Goal: Task Accomplishment & Management: Manage account settings

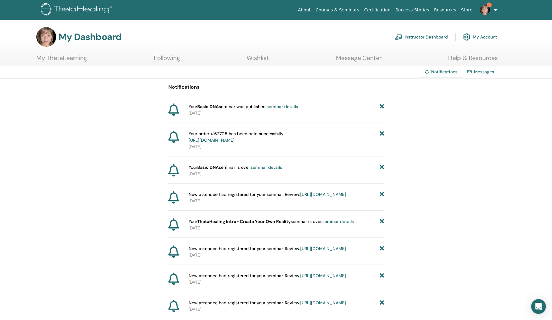
click at [443, 70] on span "Notifications" at bounding box center [444, 72] width 26 height 6
click at [428, 35] on link "Instructor Dashboard" at bounding box center [421, 37] width 53 height 14
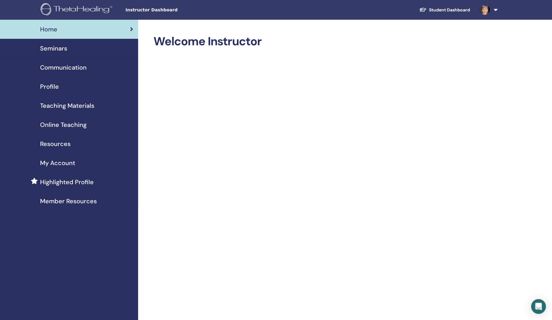
click at [59, 45] on span "Seminars" at bounding box center [53, 48] width 27 height 9
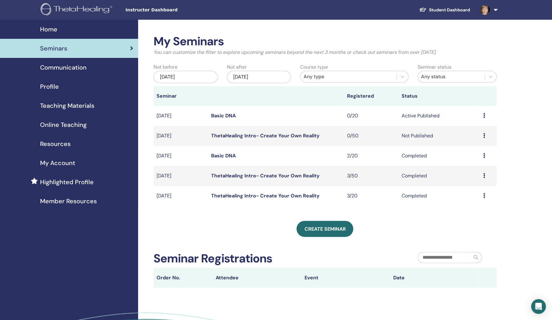
click at [484, 115] on icon at bounding box center [484, 115] width 2 height 5
click at [469, 136] on link "Attendees" at bounding box center [470, 138] width 23 height 6
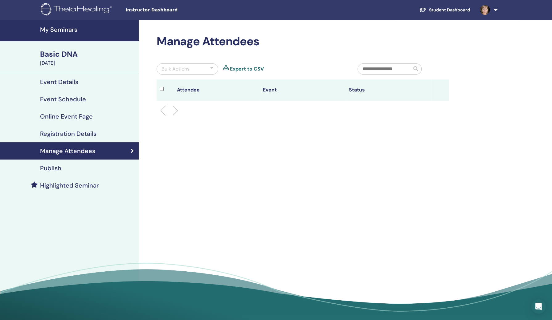
click at [174, 112] on li at bounding box center [173, 110] width 10 height 10
click at [171, 109] on li at bounding box center [173, 110] width 10 height 10
click at [408, 71] on input "text" at bounding box center [385, 69] width 54 height 10
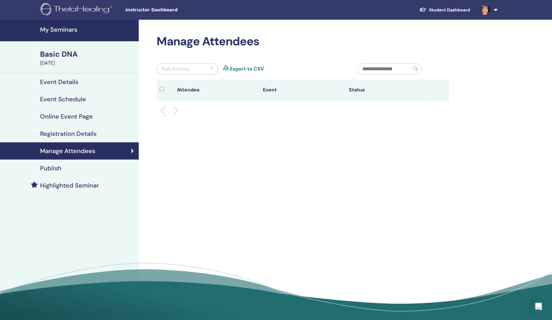
type input "*"
click at [68, 52] on div "Basic DNA" at bounding box center [87, 54] width 95 height 10
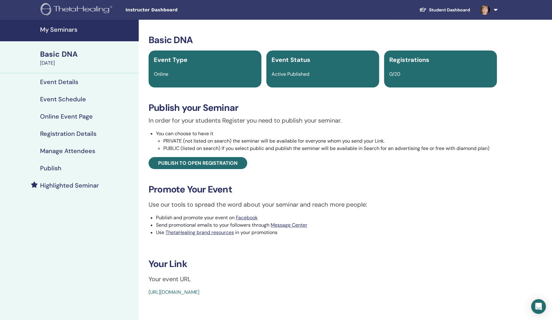
click at [495, 8] on link at bounding box center [487, 10] width 25 height 20
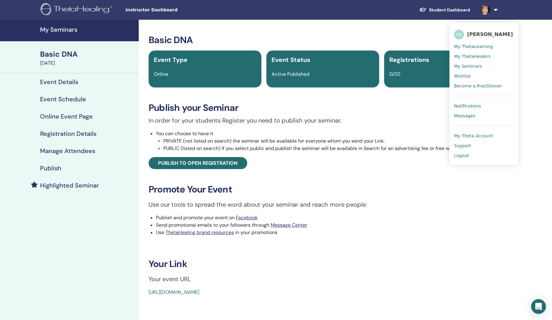
click at [65, 183] on h4 "Highlighted Seminar" at bounding box center [69, 185] width 59 height 7
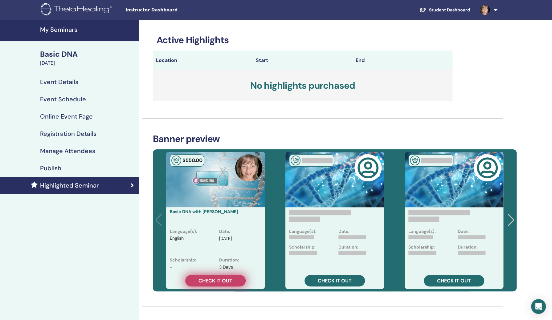
click at [214, 281] on span "Check it out" at bounding box center [216, 281] width 34 height 6
click at [215, 277] on link "Check it out" at bounding box center [215, 280] width 60 height 11
click at [111, 185] on div "Highlighted Seminar" at bounding box center [69, 185] width 129 height 7
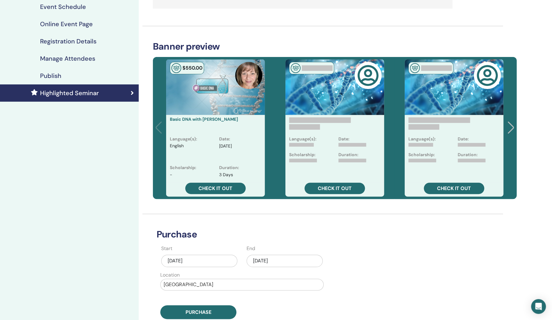
scroll to position [164, 0]
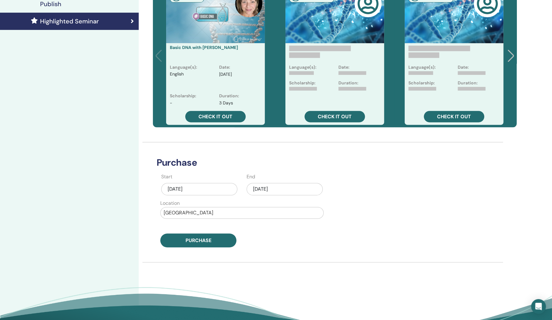
click at [292, 186] on div "Oct/12, 2025" at bounding box center [285, 189] width 76 height 12
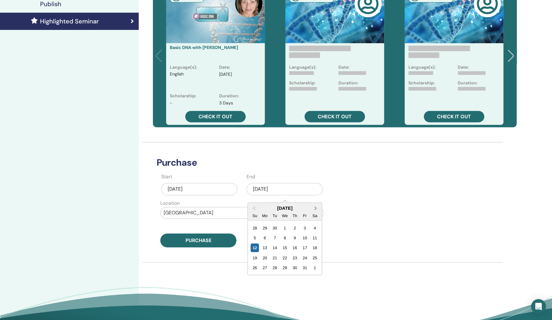
click at [316, 207] on span "Next Month" at bounding box center [316, 208] width 0 height 6
click at [295, 237] on div "6" at bounding box center [295, 238] width 8 height 8
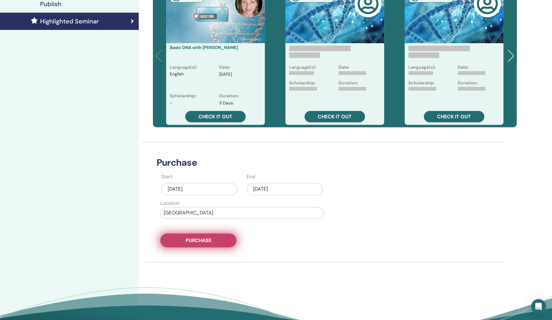
click at [226, 242] on button "Purchase" at bounding box center [198, 241] width 76 height 14
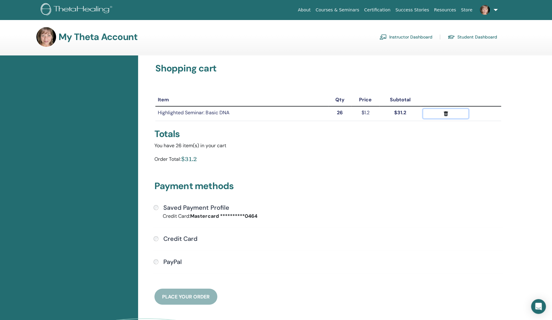
click at [445, 113] on icon "submit" at bounding box center [446, 113] width 4 height 5
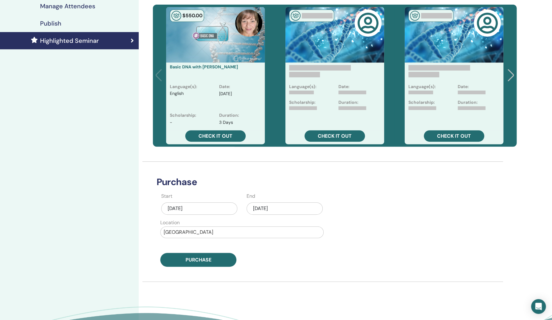
scroll to position [147, 0]
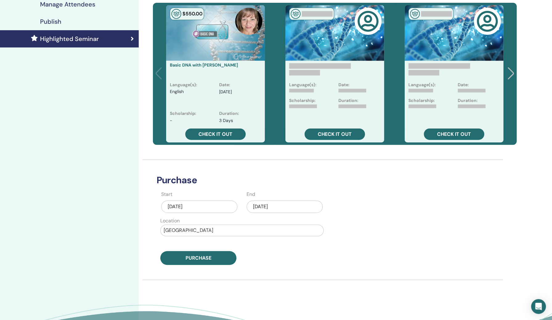
click at [211, 204] on div "Oct/12, 2025" at bounding box center [199, 207] width 76 height 12
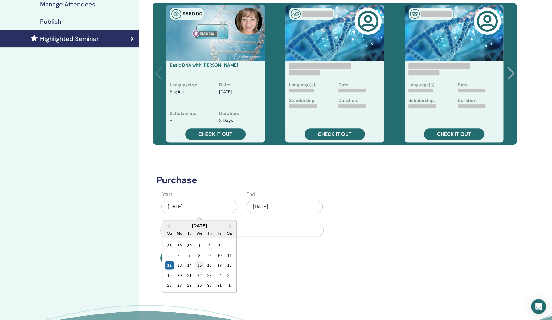
click at [198, 264] on div "15" at bounding box center [199, 265] width 8 height 8
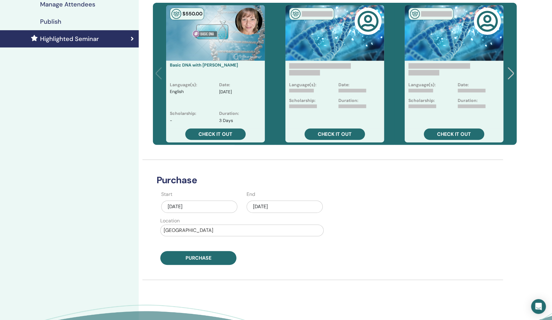
click at [298, 204] on div "[DATE]" at bounding box center [285, 207] width 76 height 12
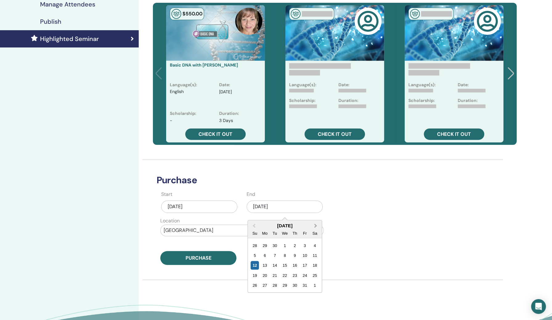
click at [316, 224] on button "Next Month" at bounding box center [316, 226] width 10 height 10
click at [293, 255] on div "6" at bounding box center [295, 255] width 8 height 8
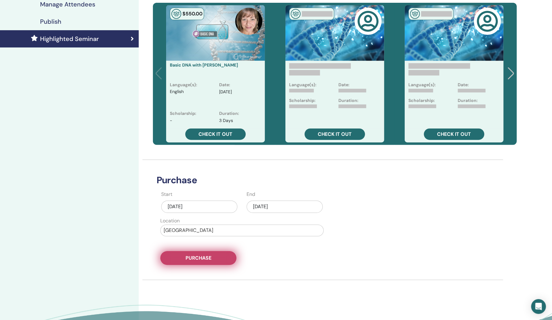
click at [203, 255] on span "Purchase" at bounding box center [199, 258] width 26 height 6
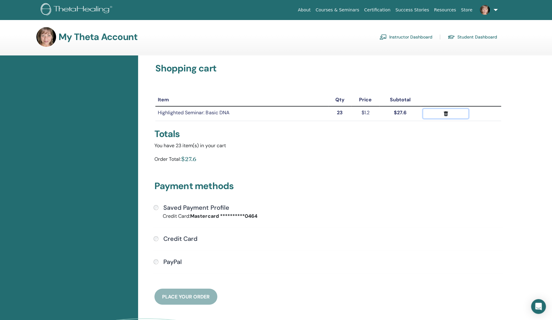
click at [446, 113] on icon "submit" at bounding box center [446, 113] width 4 height 5
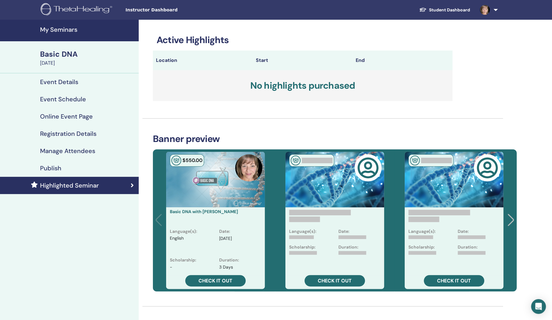
click at [72, 52] on div "Basic DNA" at bounding box center [87, 54] width 95 height 10
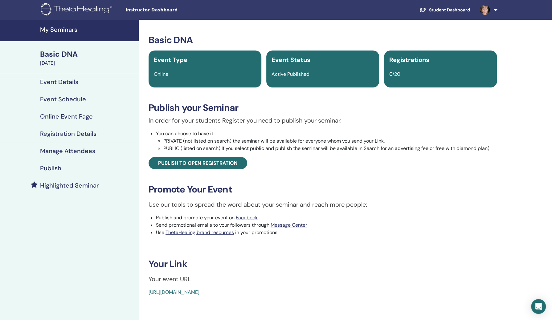
click at [72, 54] on div "Basic DNA" at bounding box center [87, 54] width 95 height 10
click at [67, 78] on link "Event Details" at bounding box center [69, 81] width 139 height 17
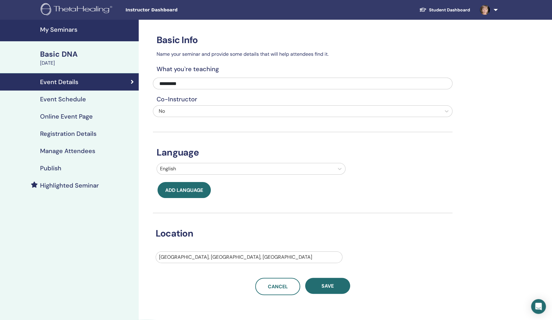
click at [57, 165] on h4 "Publish" at bounding box center [50, 168] width 21 height 7
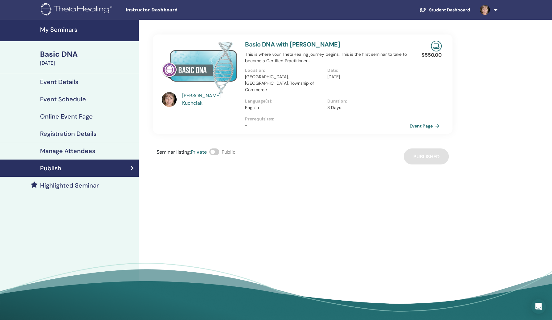
click at [217, 149] on span at bounding box center [214, 152] width 10 height 7
click at [423, 121] on link "Event Page" at bounding box center [427, 125] width 32 height 9
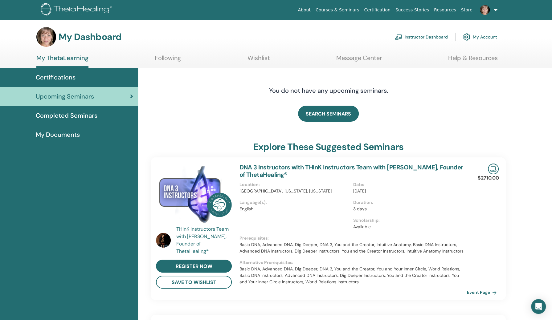
click at [430, 37] on link "Instructor Dashboard" at bounding box center [421, 37] width 53 height 14
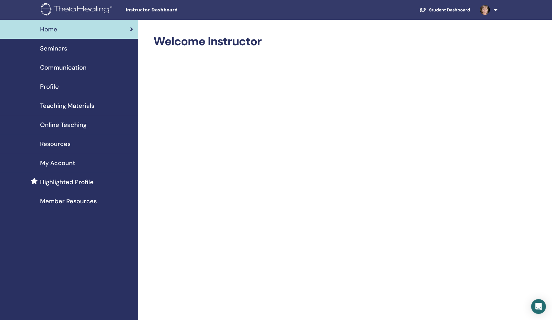
click at [50, 47] on span "Seminars" at bounding box center [53, 48] width 27 height 9
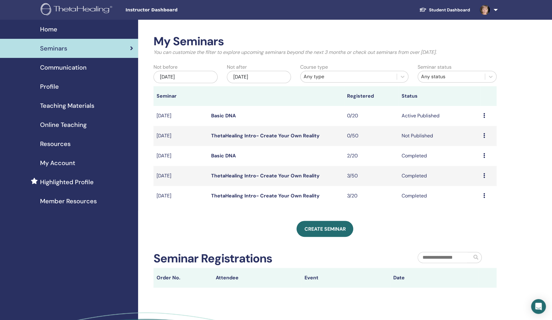
click at [486, 114] on div "Preview Edit Attendees Cancel" at bounding box center [488, 115] width 10 height 7
click at [470, 140] on link "Attendees" at bounding box center [471, 138] width 23 height 6
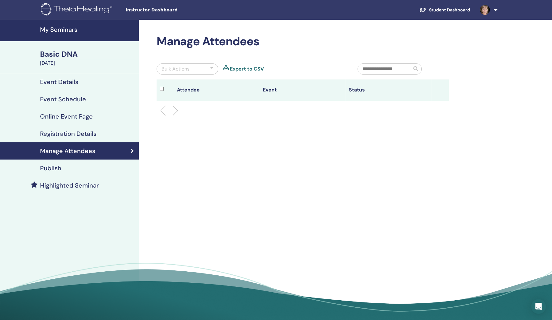
click at [210, 66] on div at bounding box center [211, 68] width 3 height 7
click at [229, 139] on div "Manage Attendees Bulk Actions Message Selected Message All Mark as Paid Mark as…" at bounding box center [323, 172] width 368 height 305
